Goal: Check status: Check status

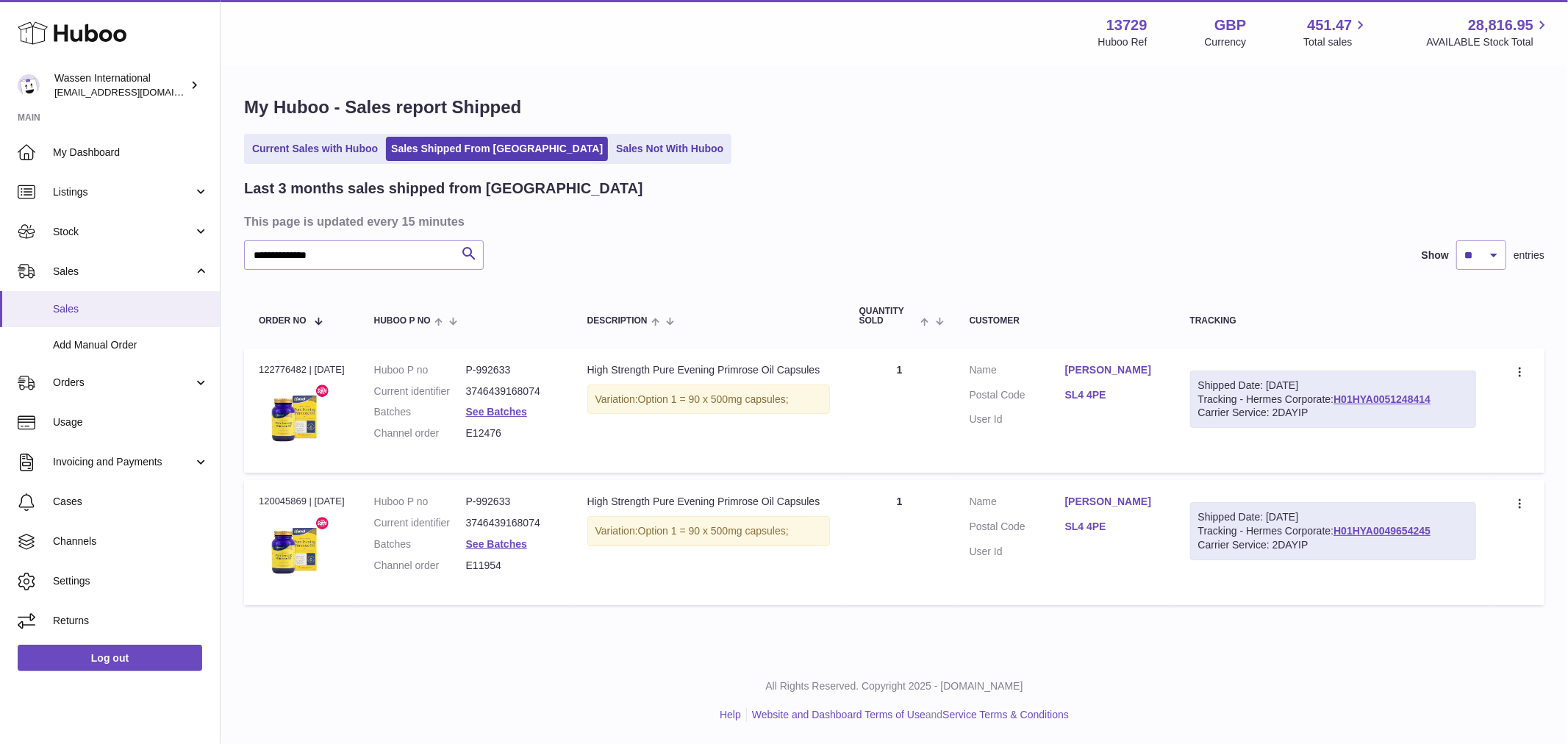
click at [65, 303] on span "Sales" at bounding box center [131, 310] width 156 height 14
click at [81, 386] on span "Orders" at bounding box center [123, 382] width 141 height 14
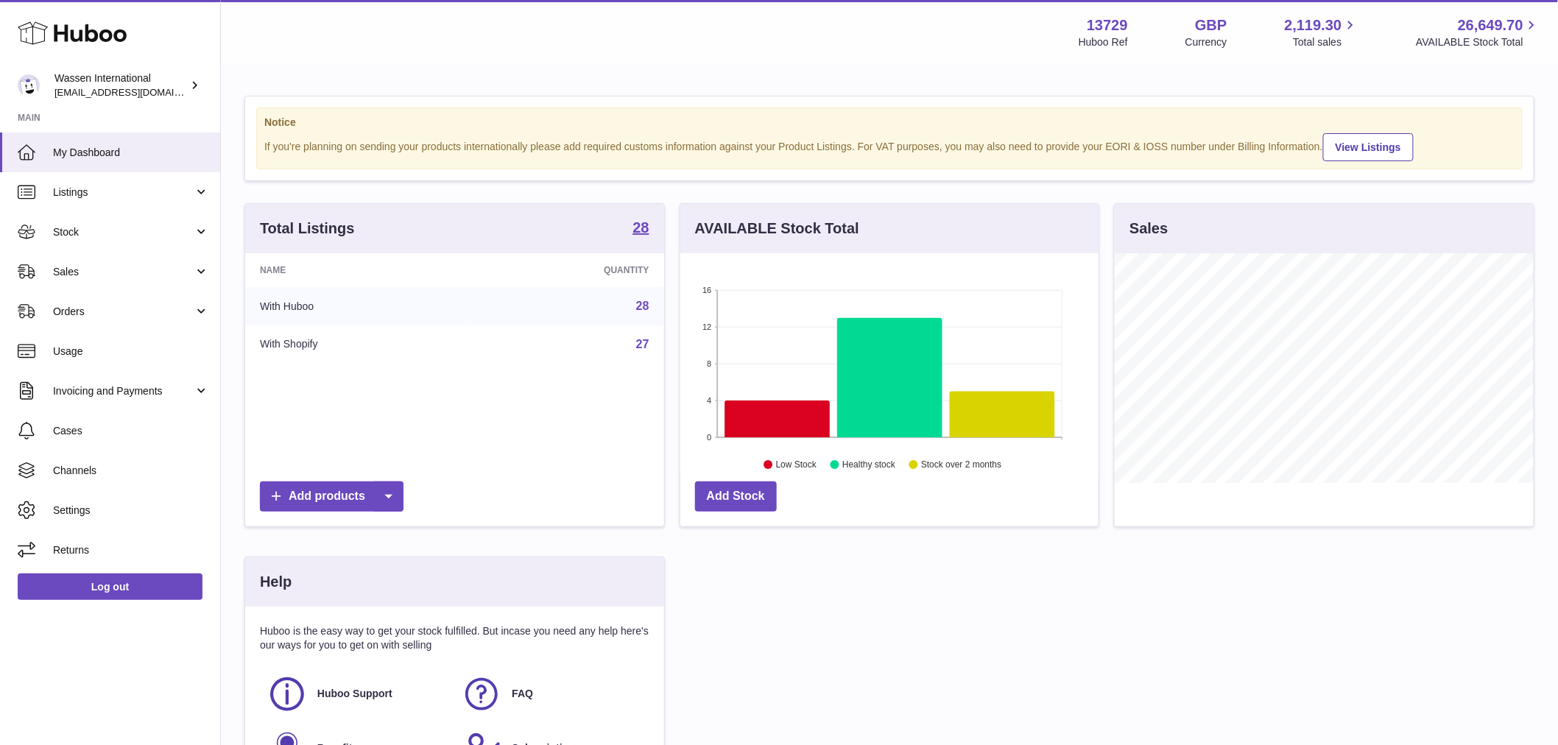
scroll to position [230, 418]
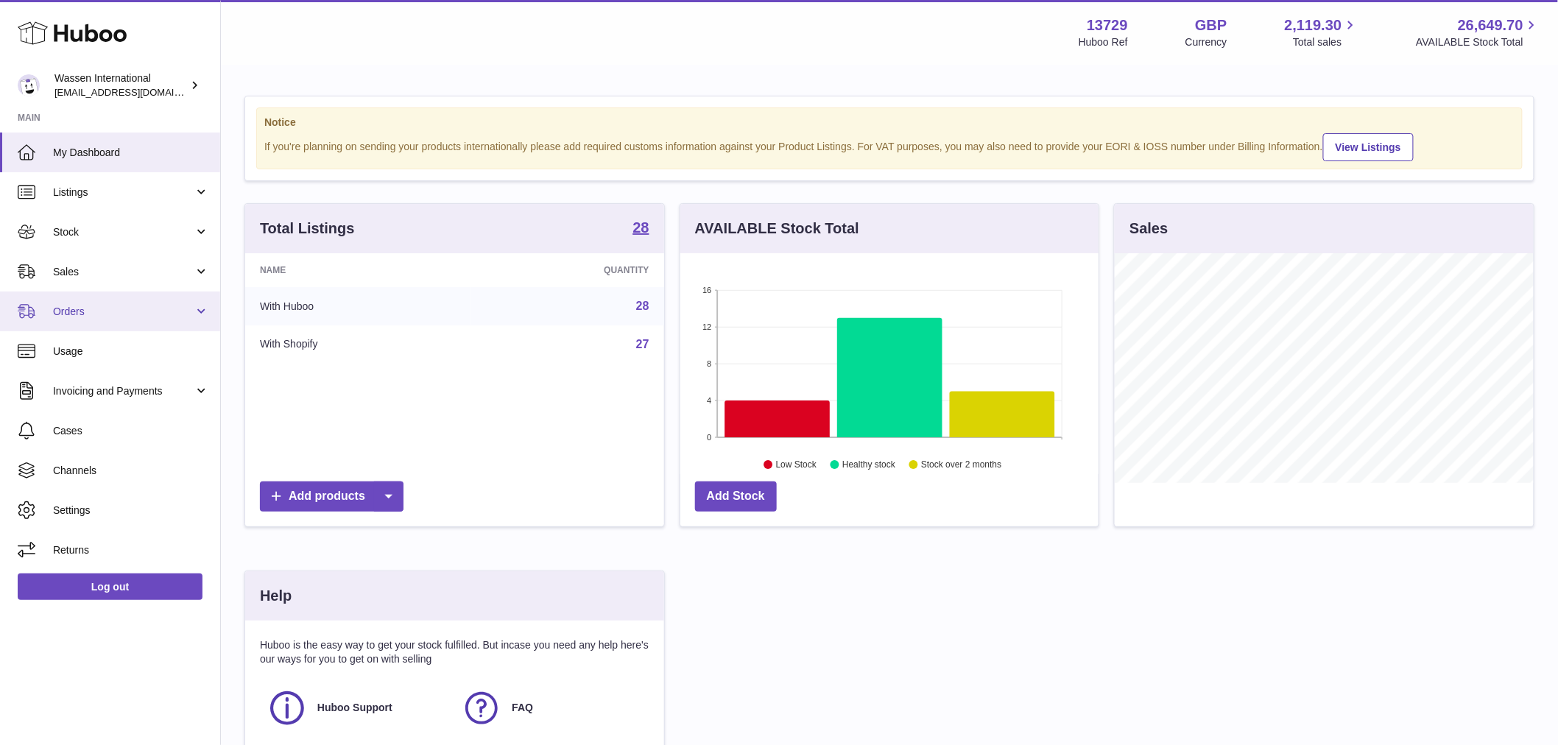
click at [128, 308] on span "Orders" at bounding box center [123, 312] width 141 height 14
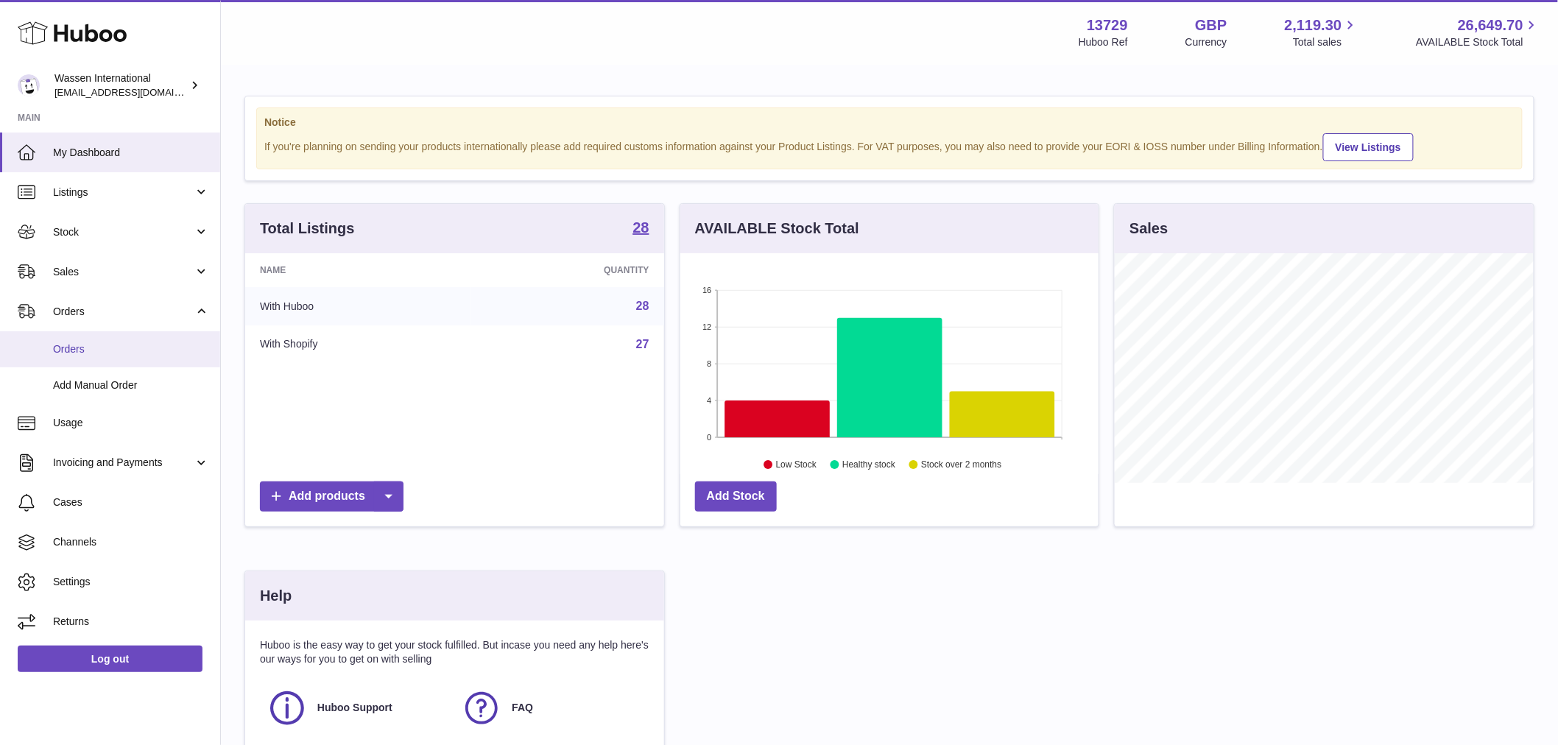
click at [118, 345] on span "Orders" at bounding box center [131, 349] width 156 height 14
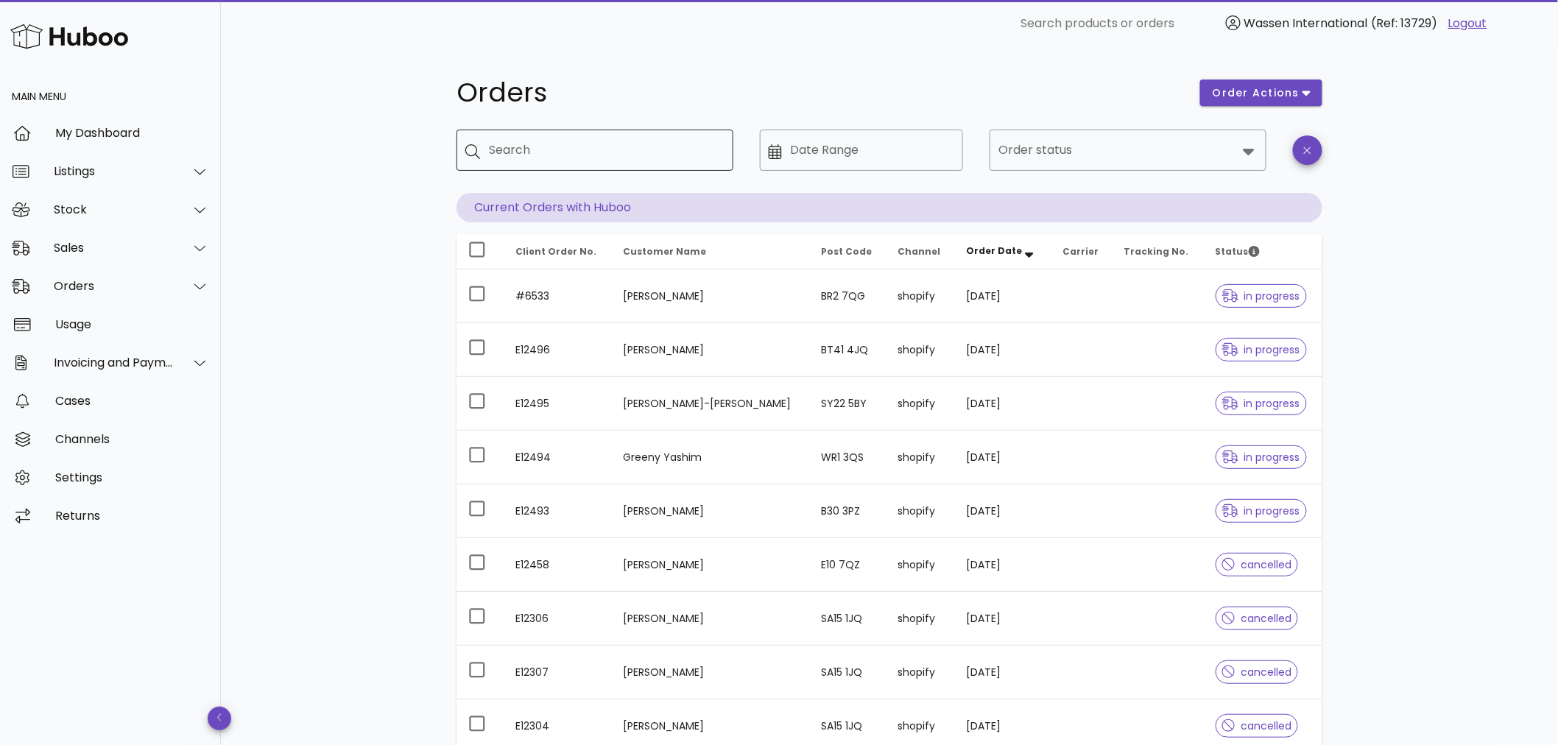
click at [557, 150] on input "Search" at bounding box center [605, 150] width 233 height 24
paste input "******"
type input "******"
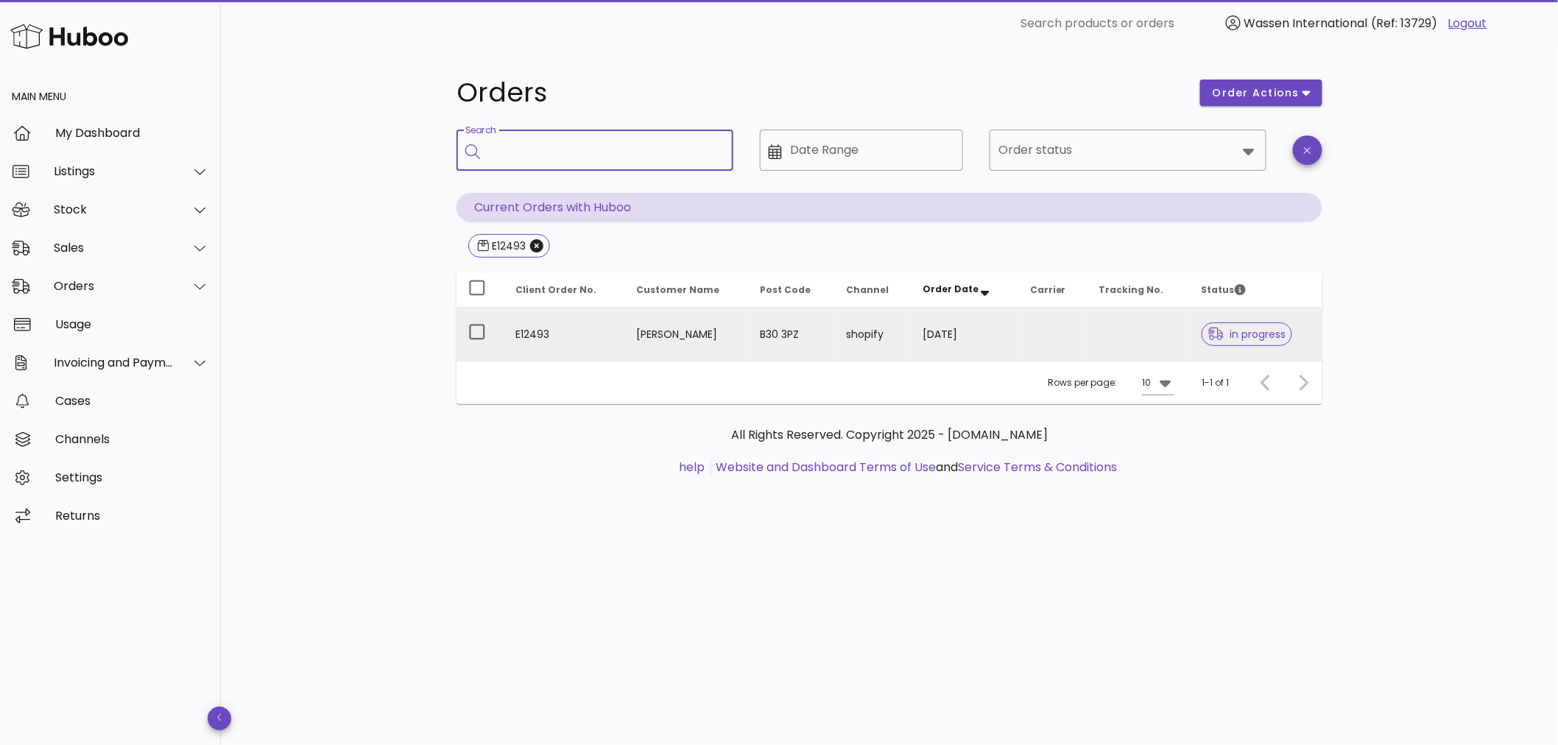
click at [601, 341] on td "E12493" at bounding box center [564, 334] width 121 height 53
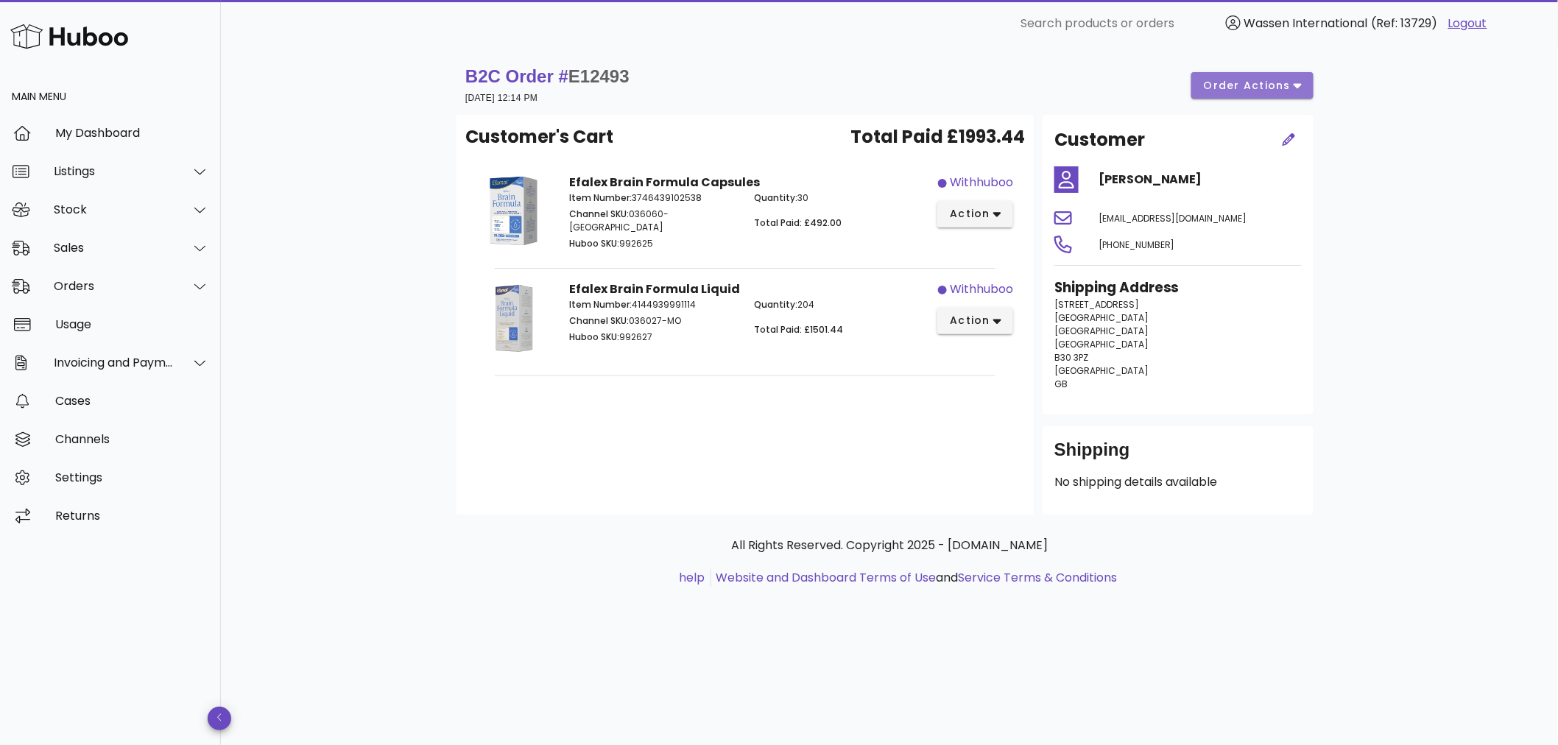
click at [1227, 91] on span "order actions" at bounding box center [1247, 85] width 88 height 15
click at [1230, 138] on icon at bounding box center [1226, 135] width 15 height 15
drag, startPoint x: 1430, startPoint y: 23, endPoint x: 1402, endPoint y: 23, distance: 28.0
click at [1402, 23] on span "(Ref: 13729)" at bounding box center [1405, 23] width 66 height 17
copy span "13729"
